Goal: Information Seeking & Learning: Find specific fact

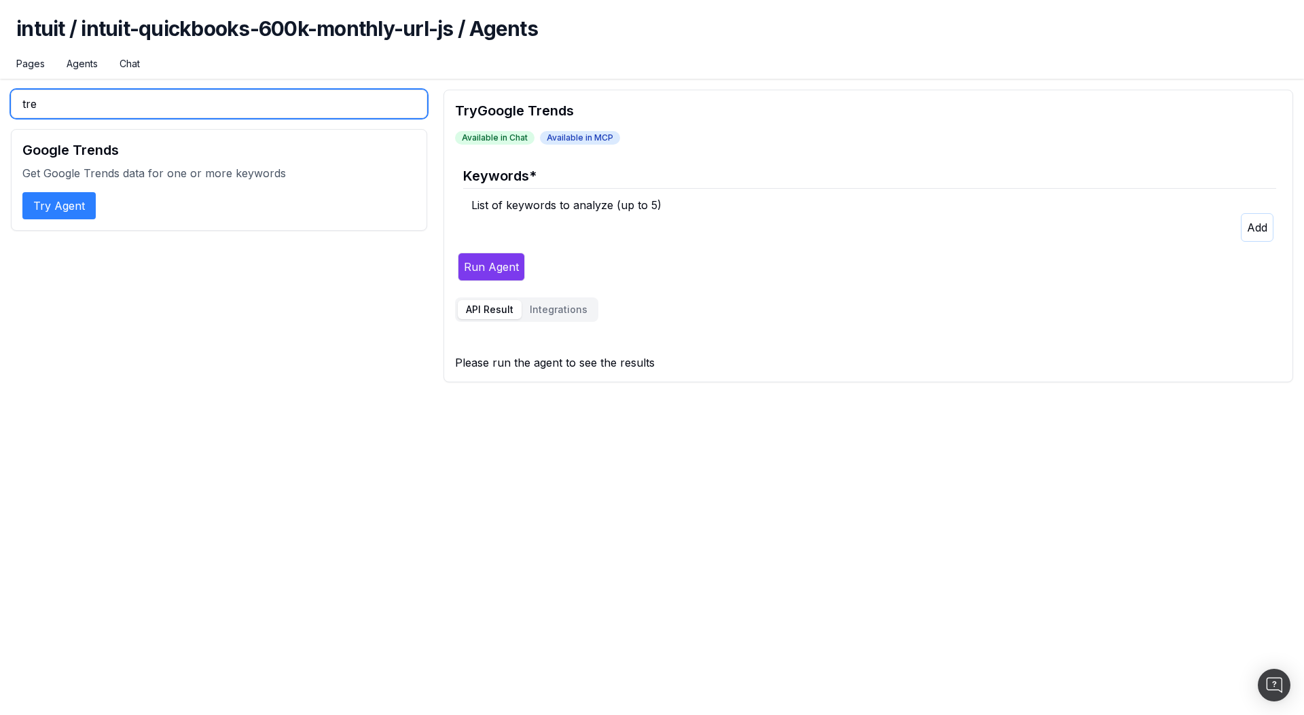
click at [170, 109] on input "tre" at bounding box center [219, 104] width 416 height 29
click at [276, 115] on input "tre" at bounding box center [219, 104] width 416 height 29
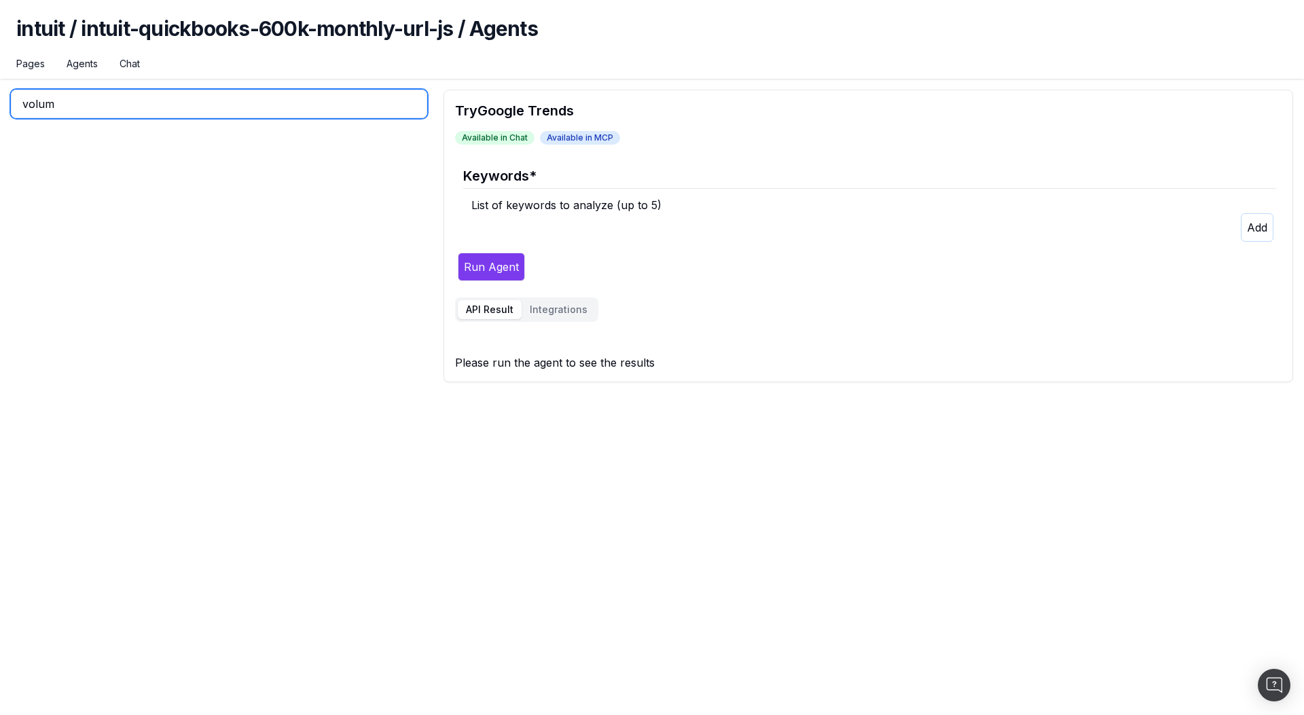
type input "volume"
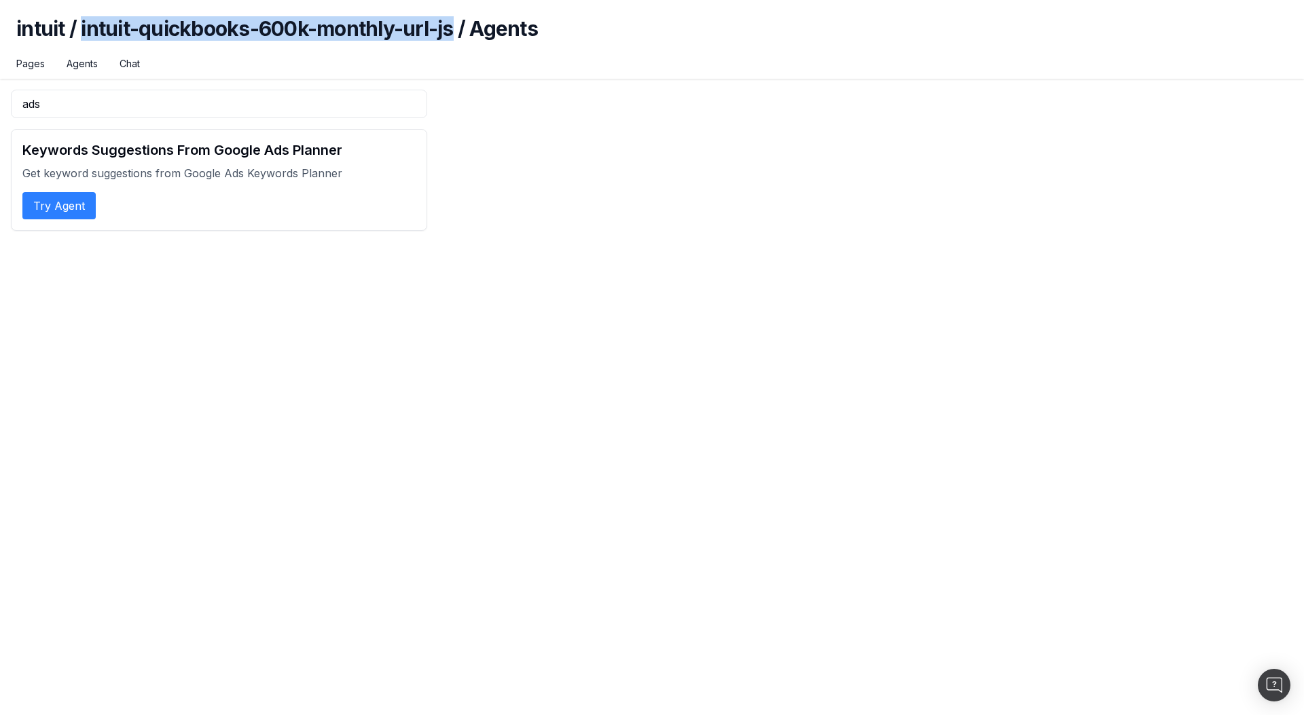
drag, startPoint x: 80, startPoint y: 27, endPoint x: 454, endPoint y: 23, distance: 374.1
click at [454, 23] on h1 "intuit / intuit-quickbooks-600k-monthly-url-js / Agents" at bounding box center [651, 36] width 1271 height 41
copy h1 "intuit-quickbooks-600k-monthly-url-js"
